Goal: Transaction & Acquisition: Purchase product/service

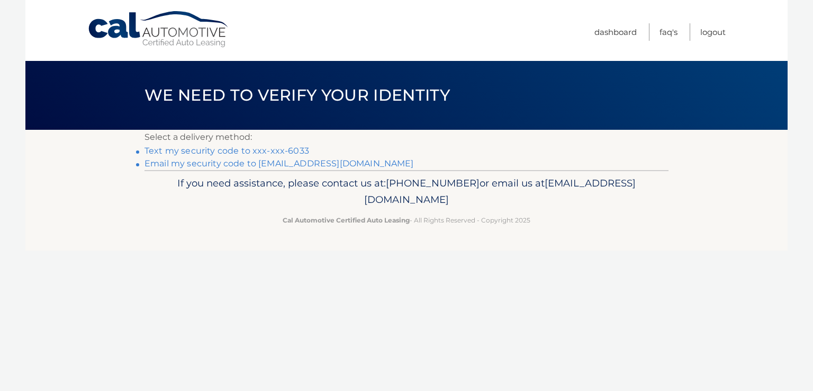
click at [287, 148] on link "Text my security code to xxx-xxx-6033" at bounding box center [226, 151] width 165 height 10
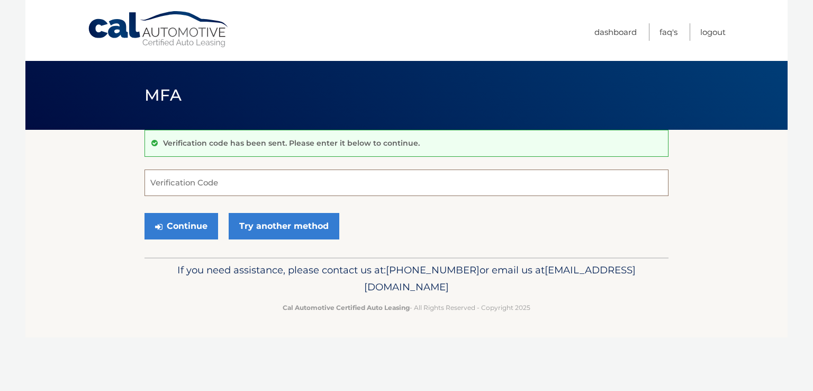
click at [248, 183] on input "Verification Code" at bounding box center [406, 182] width 524 height 26
type input "270889"
click at [193, 221] on button "Continue" at bounding box center [181, 226] width 74 height 26
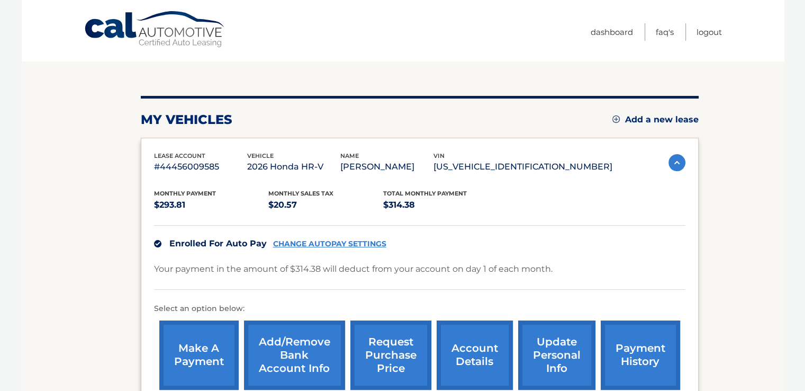
scroll to position [106, 0]
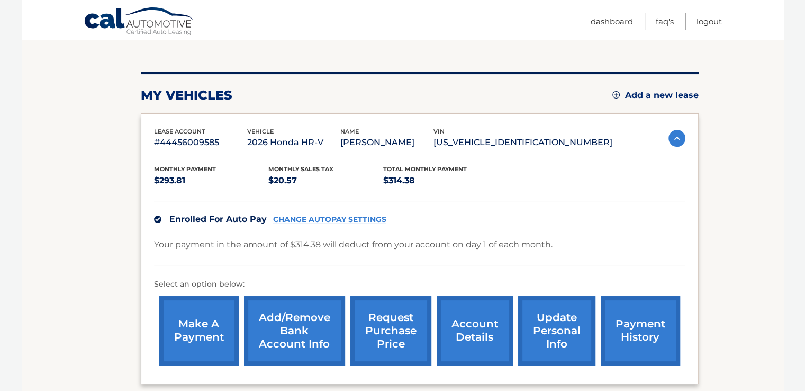
click at [632, 324] on link "payment history" at bounding box center [640, 330] width 79 height 69
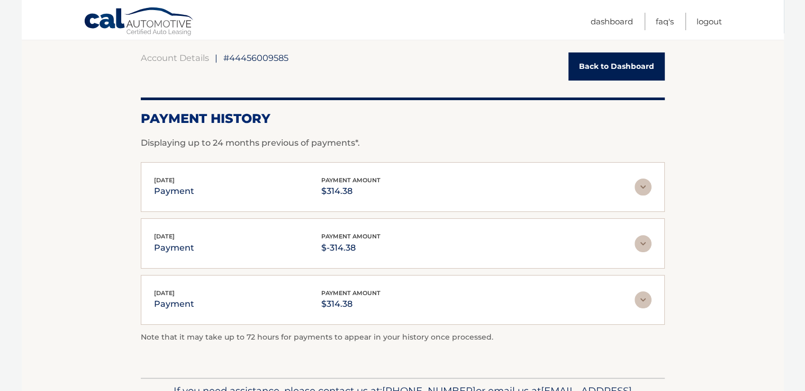
scroll to position [106, 0]
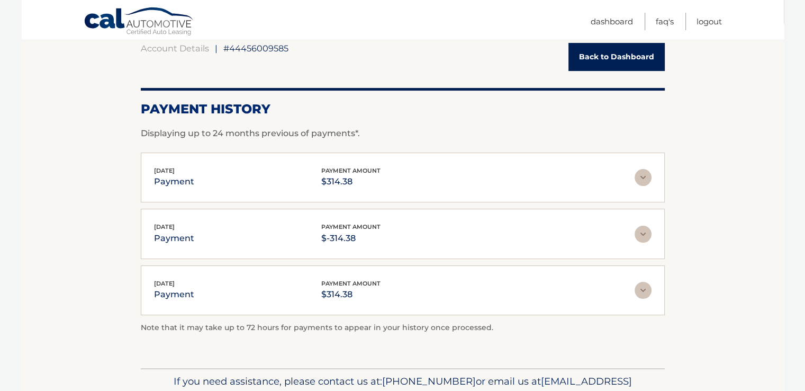
click at [643, 229] on img at bounding box center [643, 233] width 17 height 17
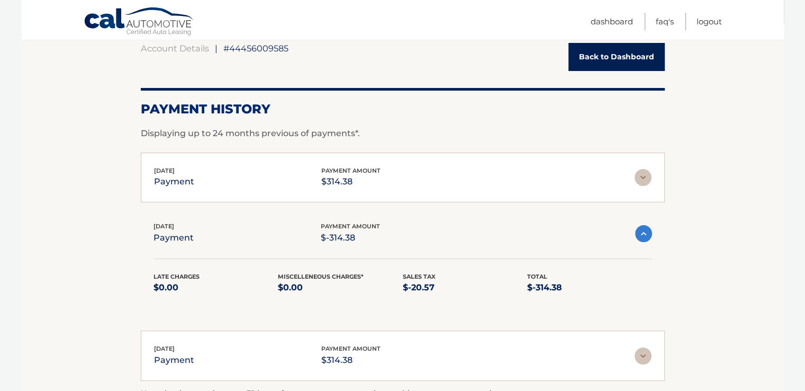
click at [644, 175] on img at bounding box center [643, 177] width 17 height 17
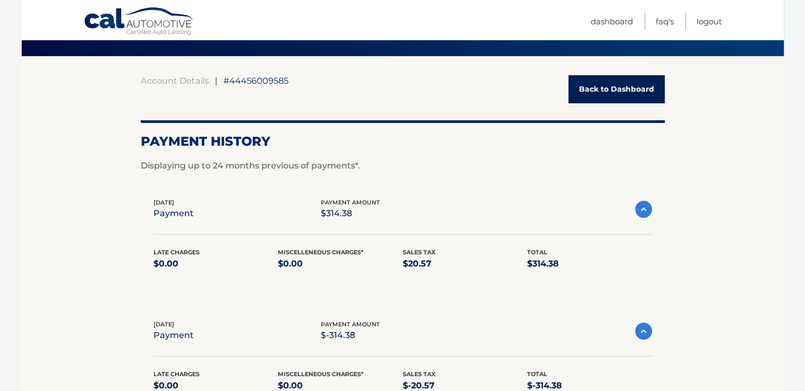
scroll to position [0, 0]
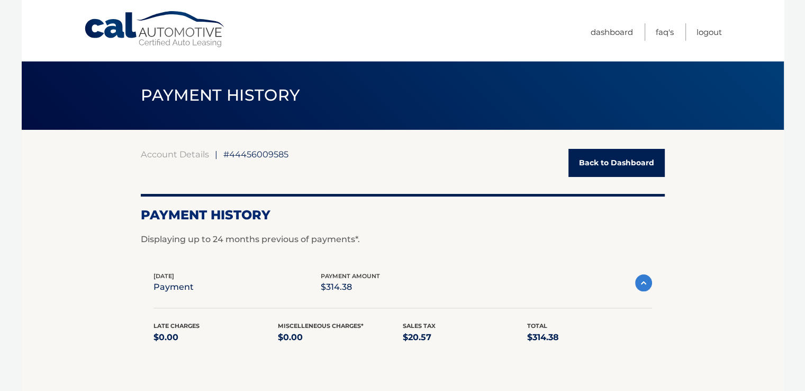
click at [639, 167] on link "Back to Dashboard" at bounding box center [616, 163] width 96 height 28
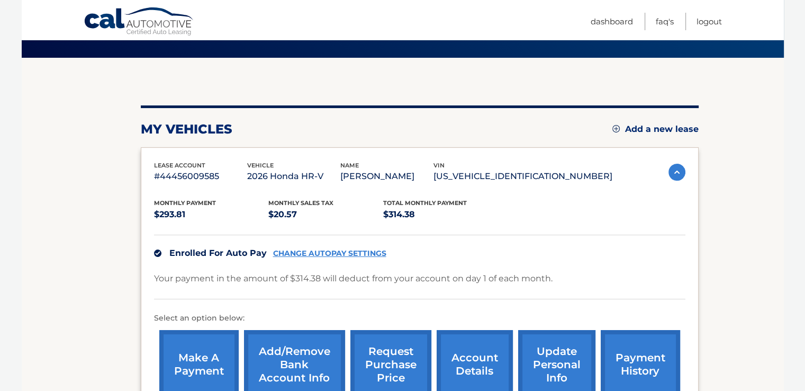
scroll to position [106, 0]
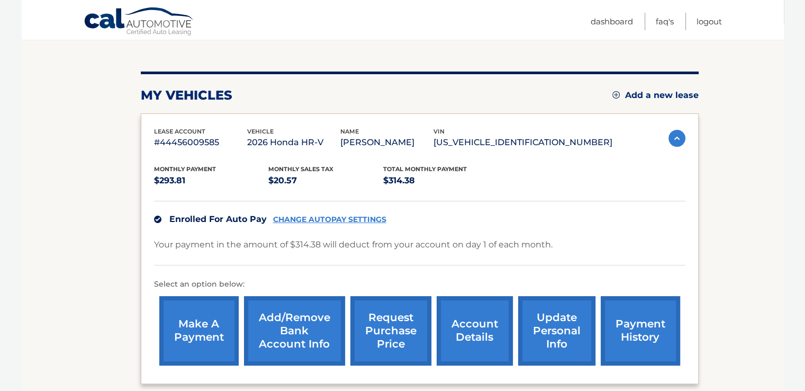
click at [308, 333] on link "Add/Remove bank account info" at bounding box center [294, 330] width 101 height 69
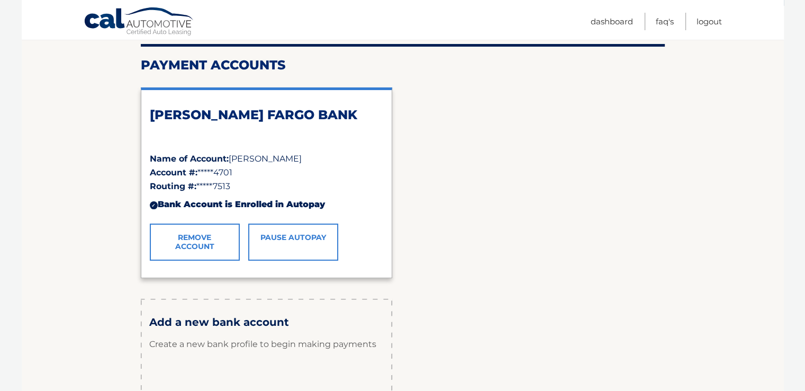
scroll to position [123, 0]
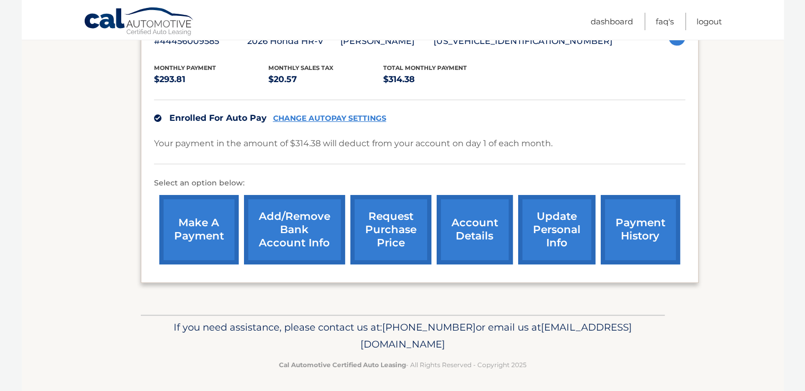
scroll to position [210, 0]
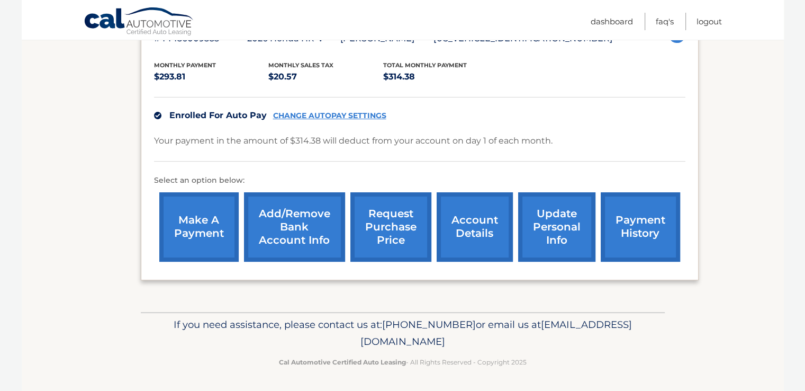
click at [215, 232] on link "make a payment" at bounding box center [198, 226] width 79 height 69
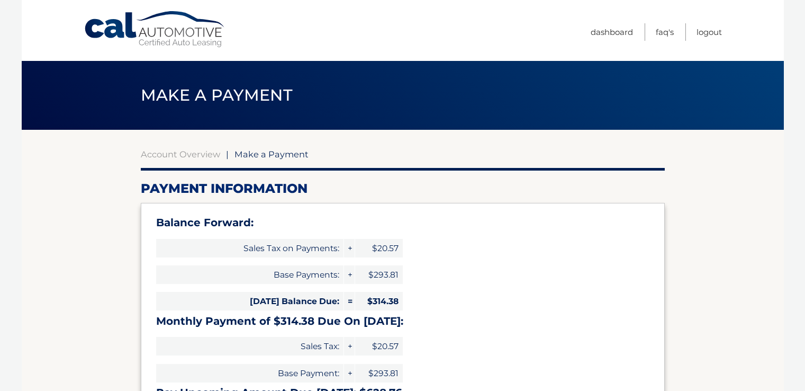
select select "N2M0NjZkNTctZmNkYy00MjAzLWFiMjUtNGI4MmQ5ZGVhYzYz"
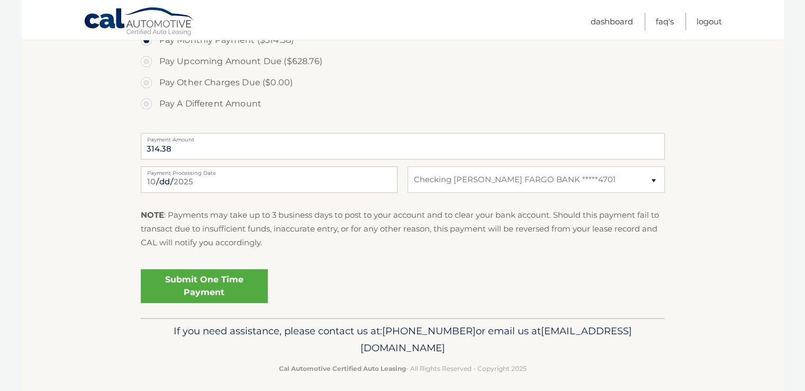
scroll to position [437, 0]
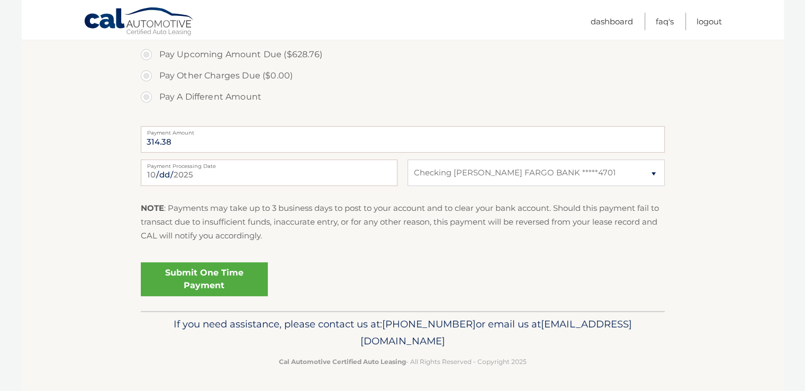
click at [203, 269] on link "Submit One Time Payment" at bounding box center [204, 279] width 127 height 34
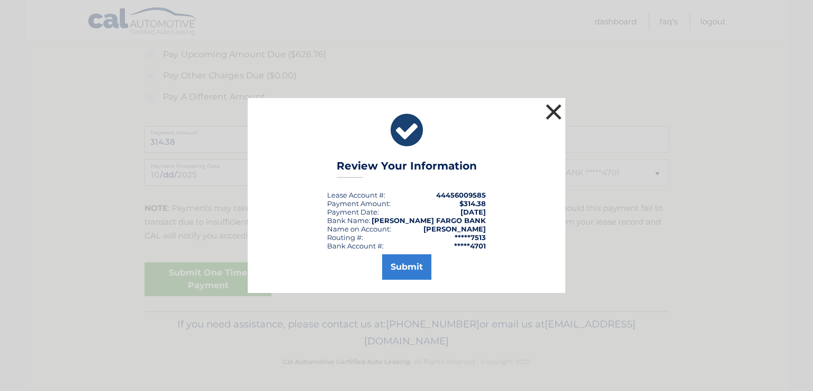
click at [548, 112] on button "×" at bounding box center [553, 111] width 21 height 21
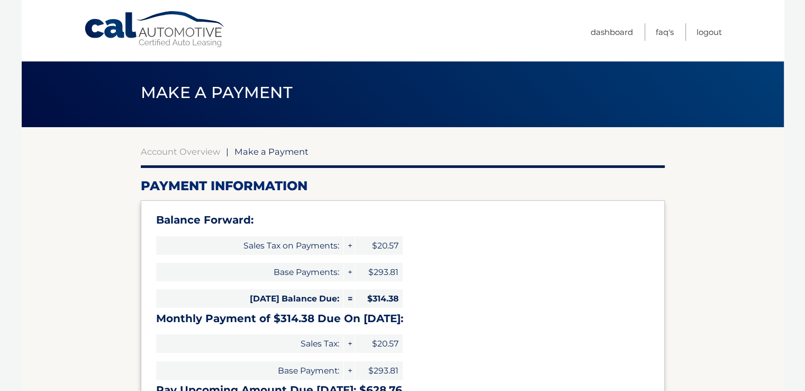
scroll to position [0, 0]
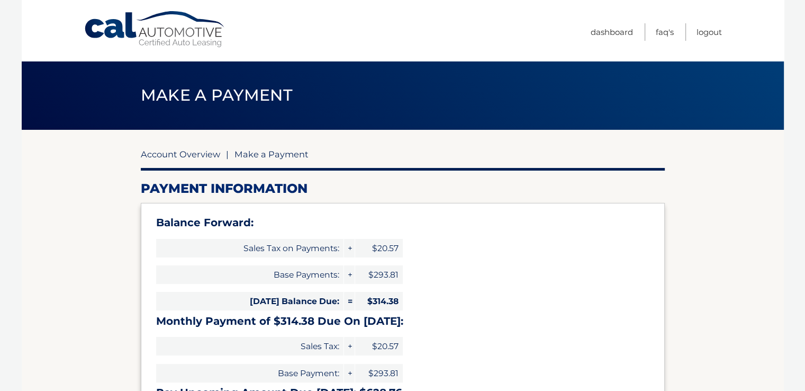
click at [169, 152] on link "Account Overview" at bounding box center [180, 154] width 79 height 11
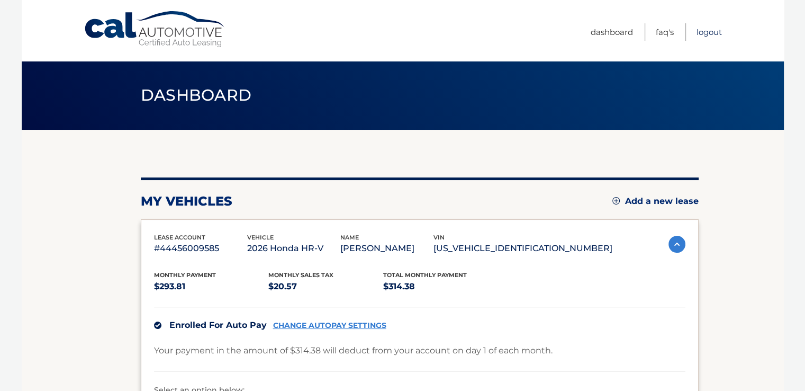
click at [701, 31] on link "Logout" at bounding box center [708, 31] width 25 height 17
